Goal: Find specific page/section: Find specific page/section

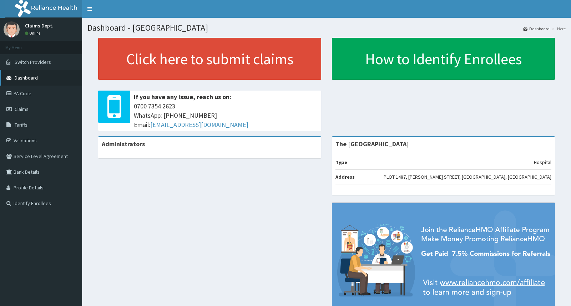
click at [28, 79] on span "Dashboard" at bounding box center [26, 78] width 23 height 6
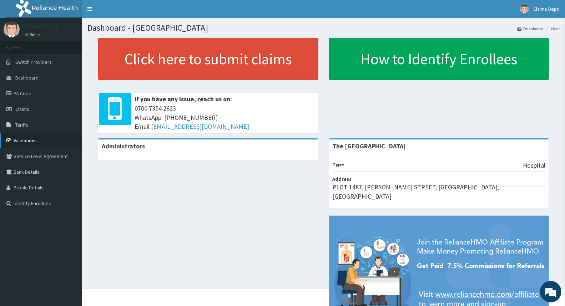
click at [26, 141] on link "Validations" at bounding box center [41, 141] width 82 height 16
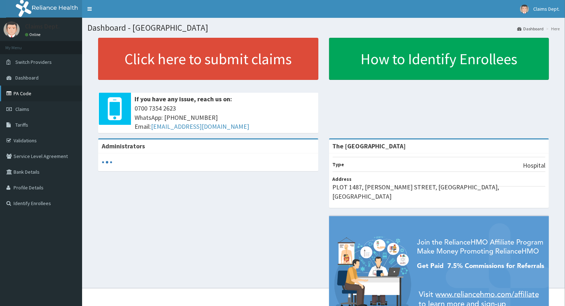
click at [31, 94] on link "PA Code" at bounding box center [41, 94] width 82 height 16
